Goal: Information Seeking & Learning: Learn about a topic

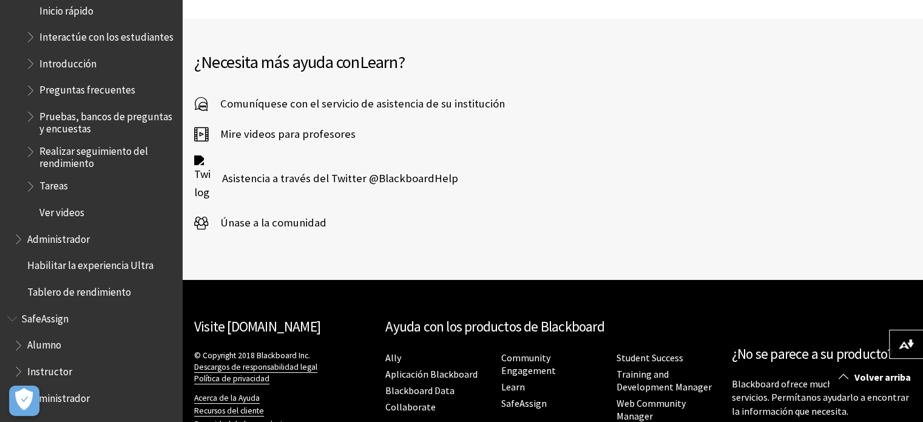
scroll to position [1389, 0]
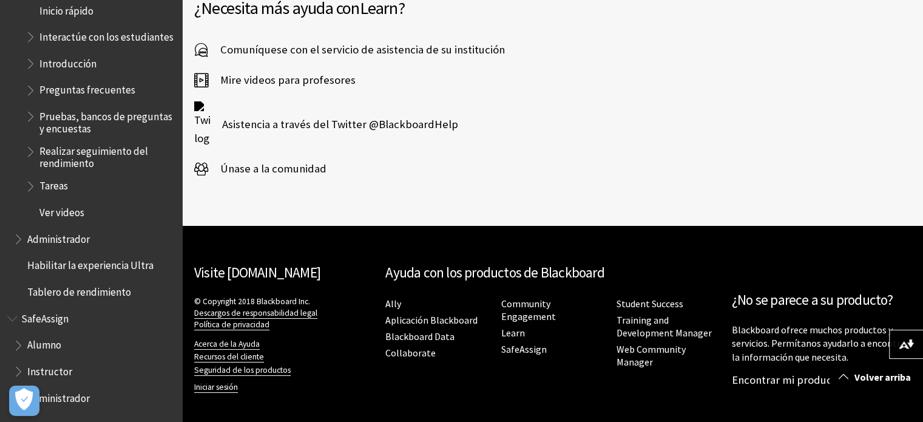
click at [44, 317] on span "SafeAssign" at bounding box center [44, 316] width 47 height 16
click at [33, 321] on span "SafeAssign" at bounding box center [47, 316] width 52 height 16
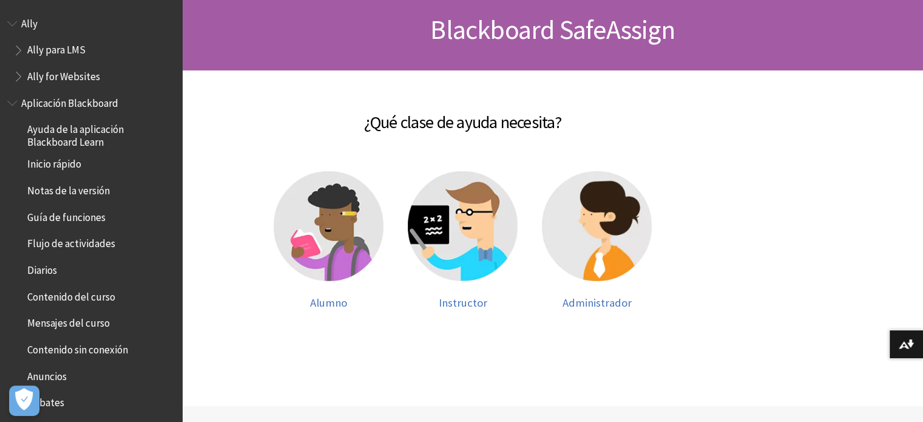
scroll to position [877, 0]
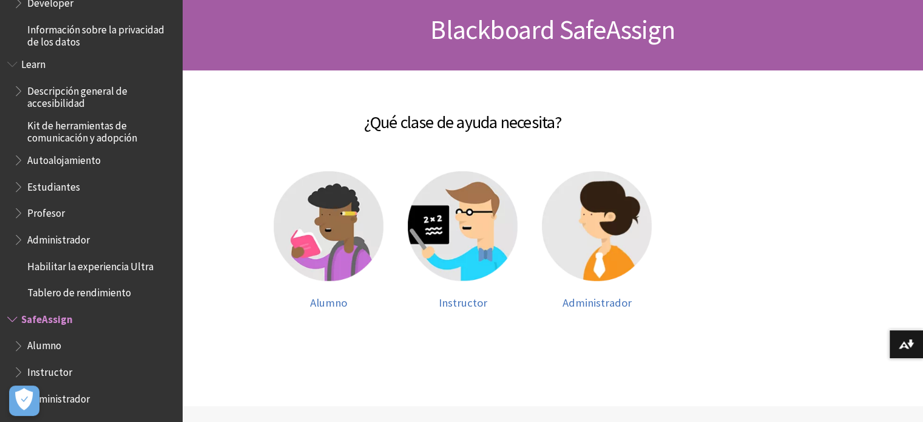
click at [46, 371] on span "Instructor" at bounding box center [49, 370] width 45 height 16
click at [479, 245] on img at bounding box center [463, 226] width 110 height 110
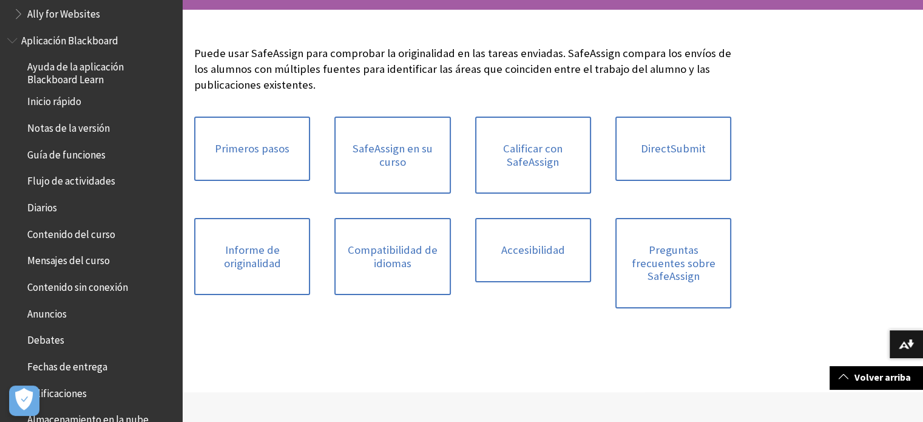
scroll to position [121, 0]
